Goal: Transaction & Acquisition: Purchase product/service

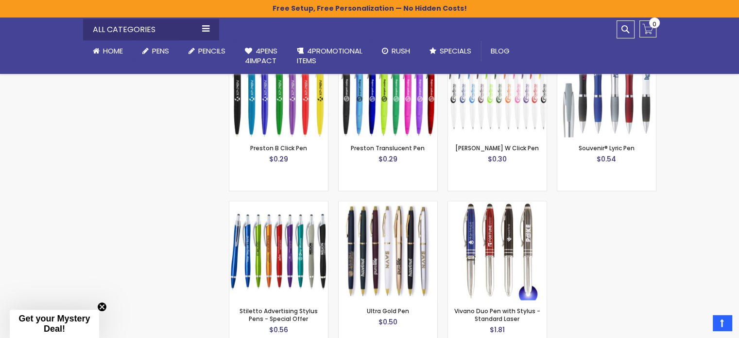
scroll to position [1494, 0]
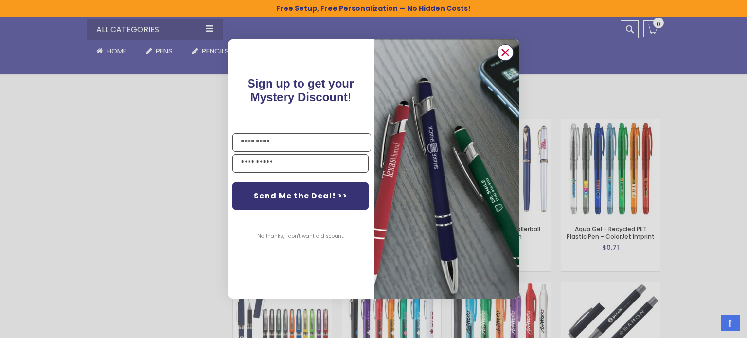
click at [505, 48] on circle "Close dialog" at bounding box center [505, 52] width 15 height 15
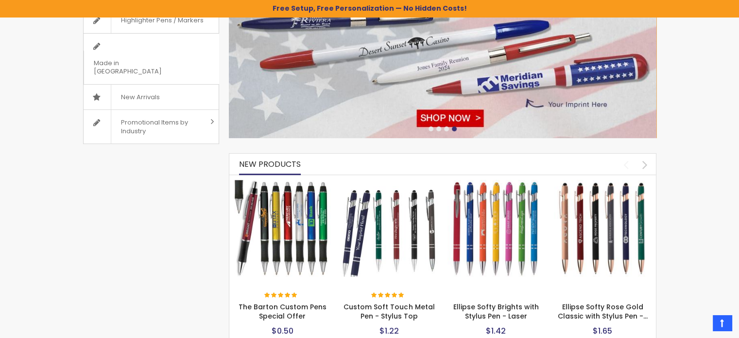
scroll to position [17, 0]
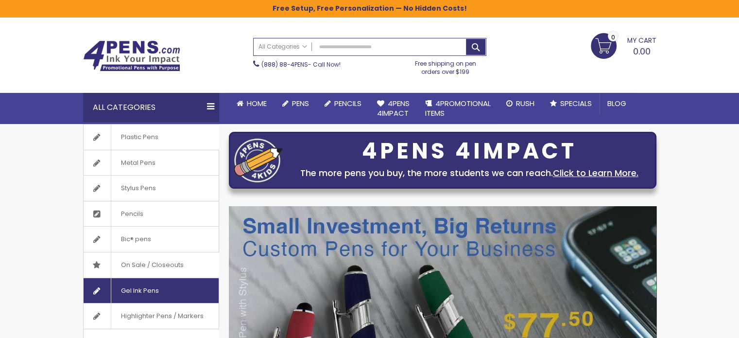
click at [147, 285] on span "Gel Ink Pens" at bounding box center [140, 290] width 58 height 25
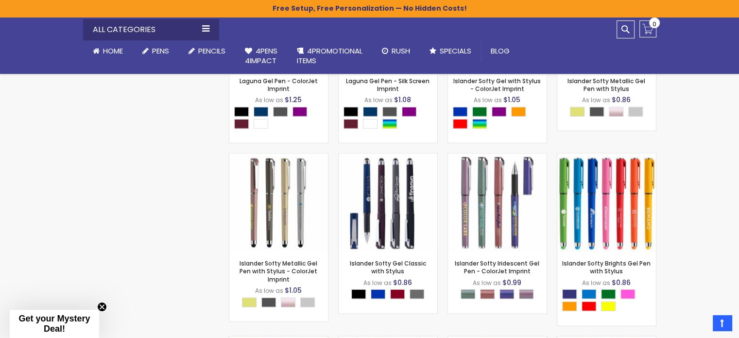
scroll to position [1595, 0]
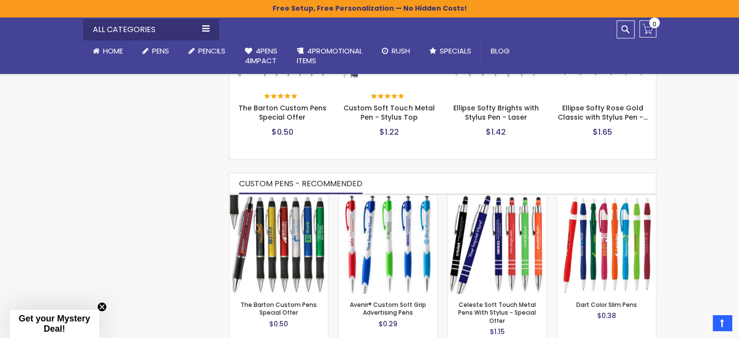
scroll to position [491, 0]
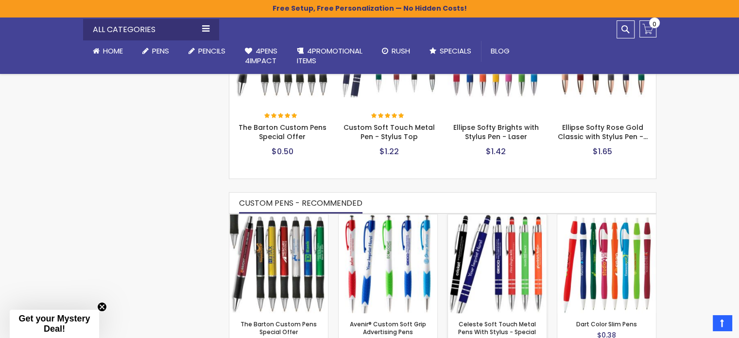
click at [519, 249] on img at bounding box center [497, 263] width 99 height 99
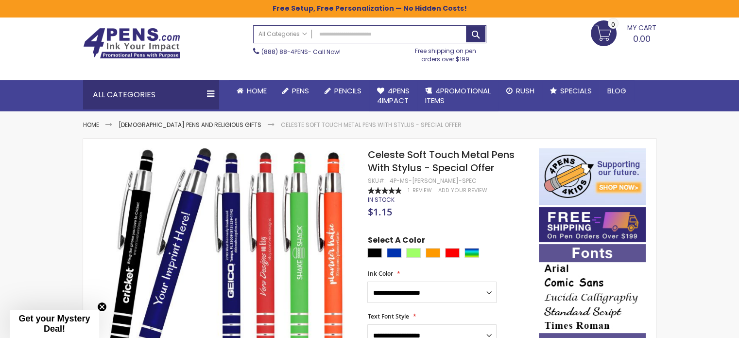
scroll to position [39, 0]
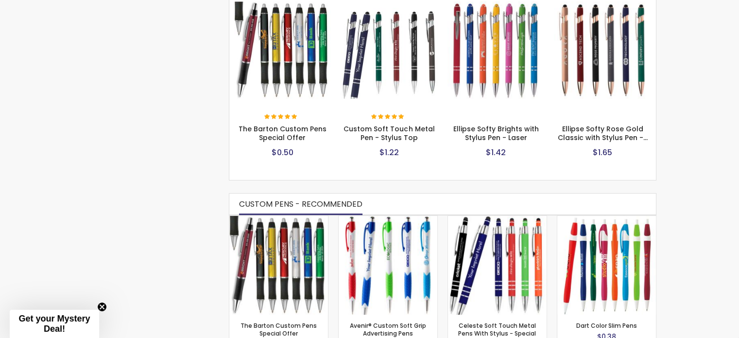
scroll to position [491, 0]
